Goal: Check status

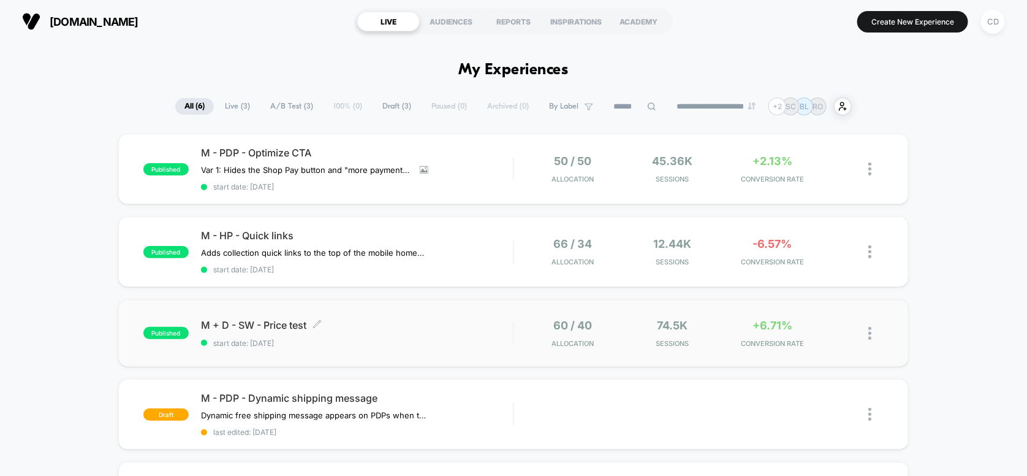
click at [416, 329] on div "M + D - SW - Price test Click to edit experience details Click to edit experien…" at bounding box center [357, 333] width 313 height 29
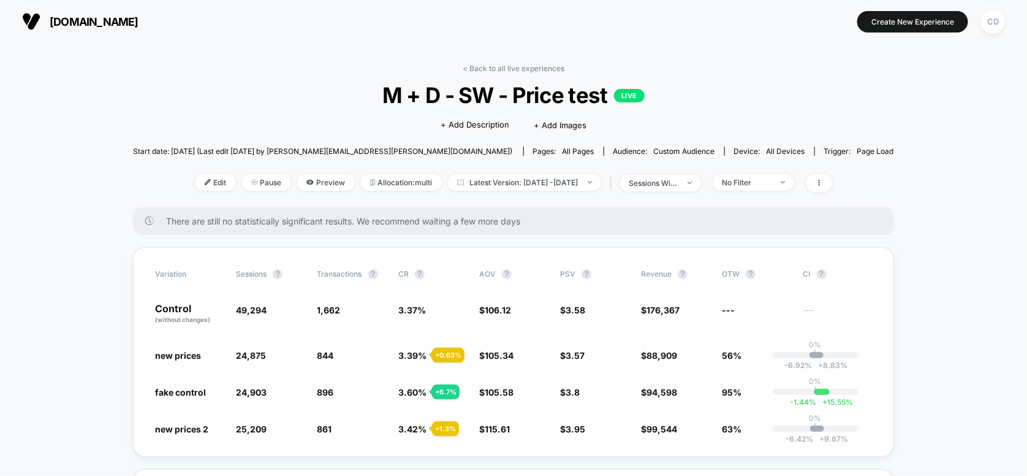
drag, startPoint x: 316, startPoint y: 305, endPoint x: 334, endPoint y: 372, distance: 69.7
click at [334, 372] on div "Variation Sessions ? Transactions ? CR ? AOV ? PSV ? Revenue ? OTW ? CI ? Contr…" at bounding box center [513, 352] width 761 height 210
